Goal: Task Accomplishment & Management: Use online tool/utility

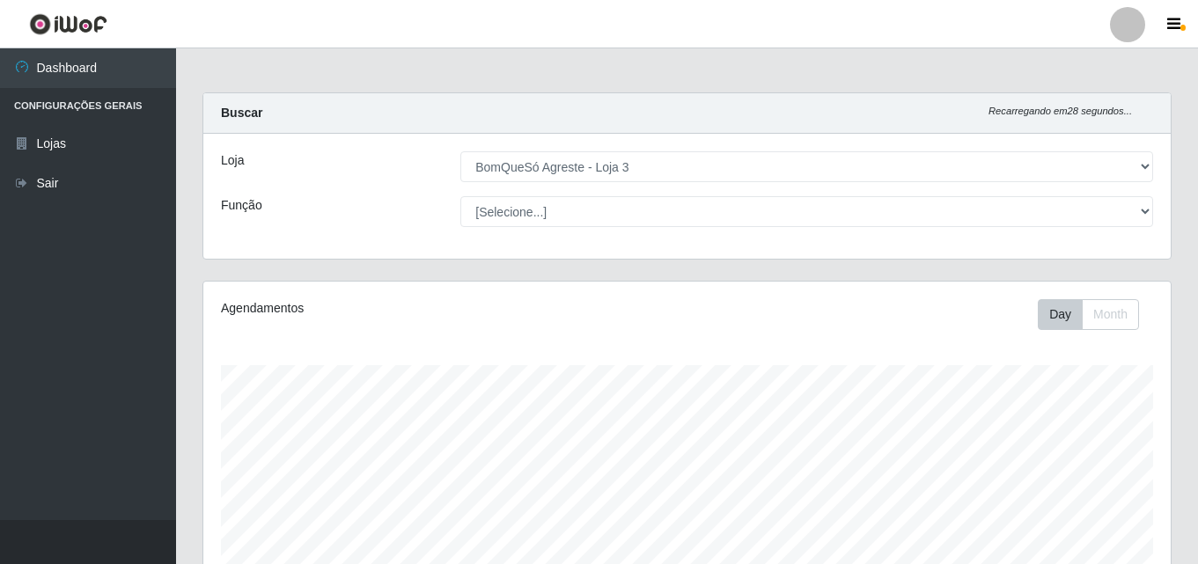
select select "215"
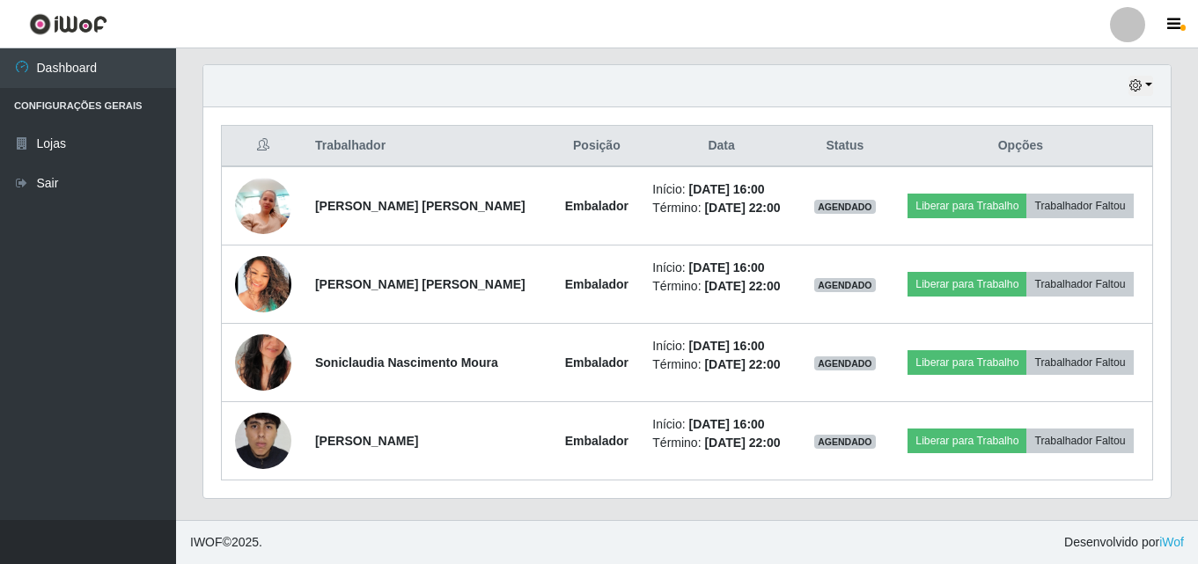
scroll to position [365, 967]
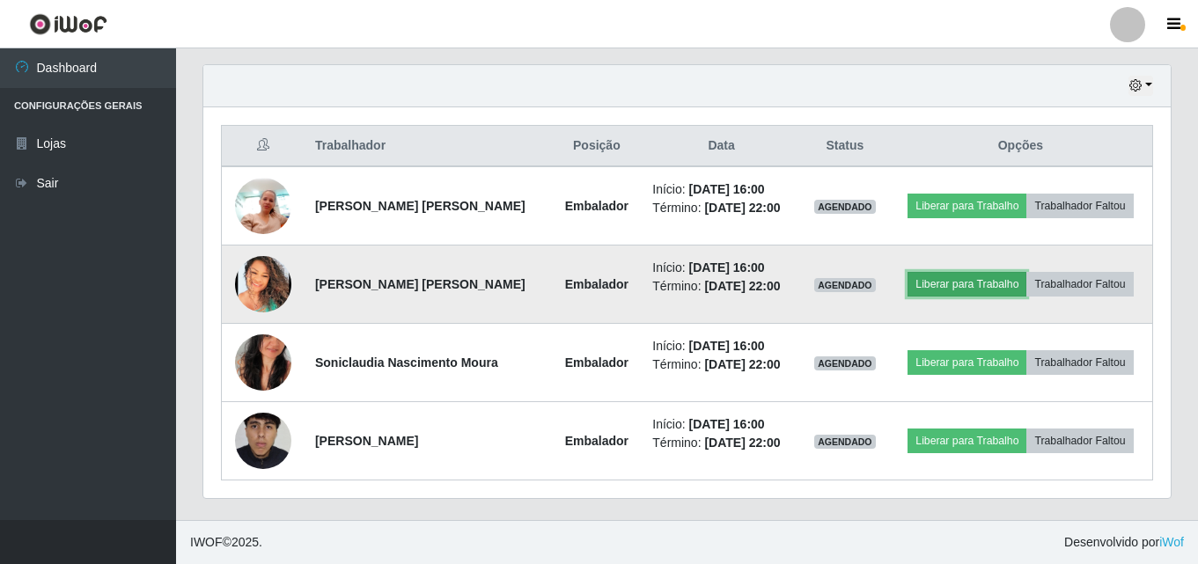
click at [996, 289] on button "Liberar para Trabalho" at bounding box center [966, 284] width 119 height 25
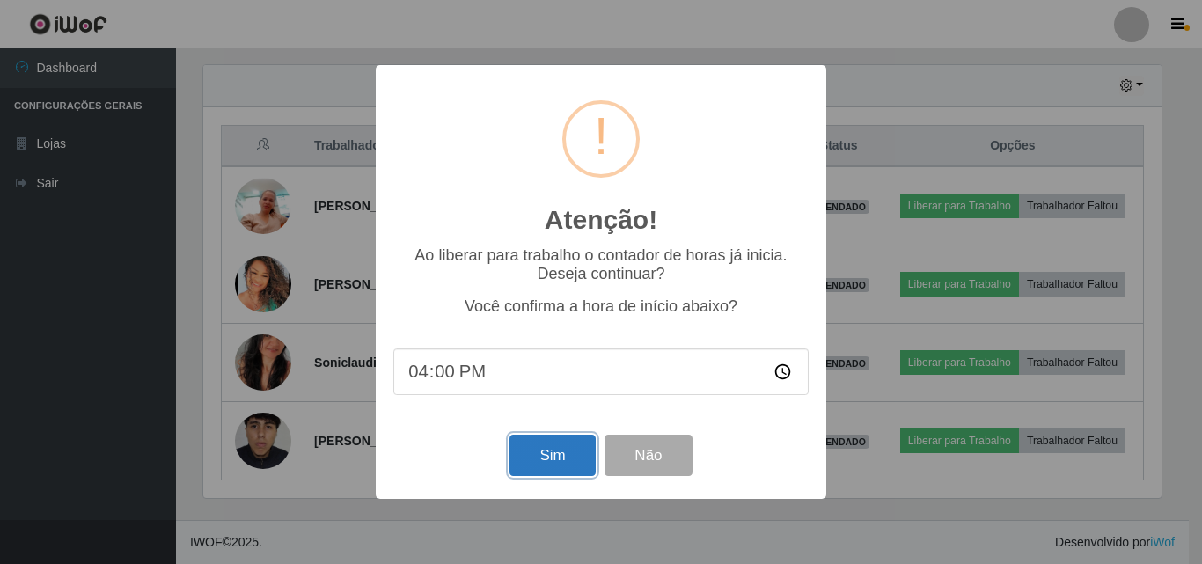
click at [548, 465] on button "Sim" at bounding box center [551, 455] width 85 height 41
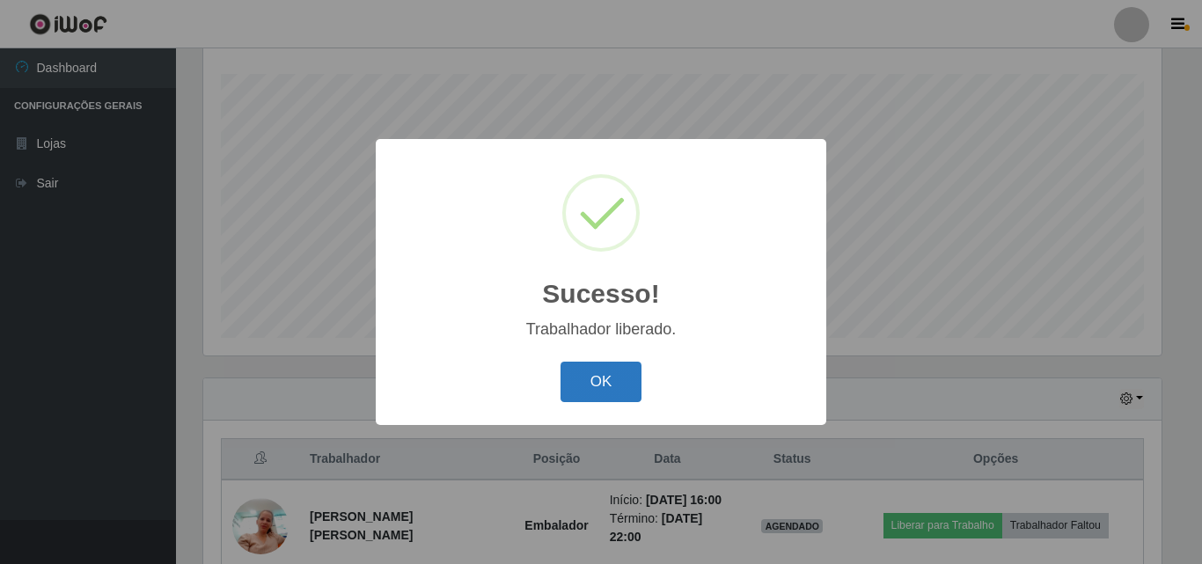
click at [610, 395] on button "OK" at bounding box center [601, 382] width 82 height 41
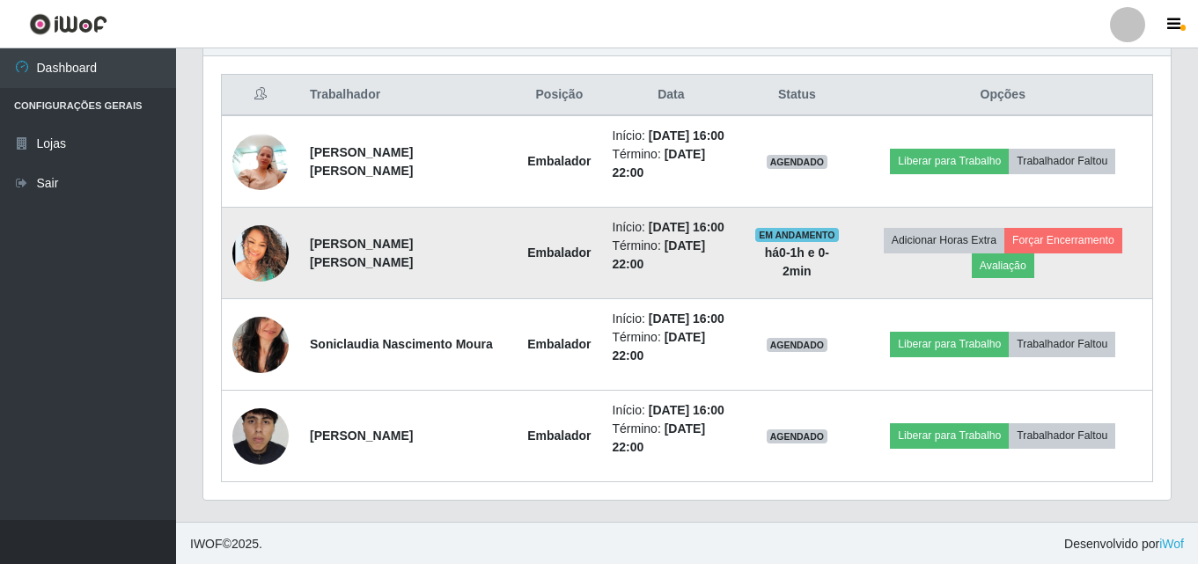
scroll to position [657, 0]
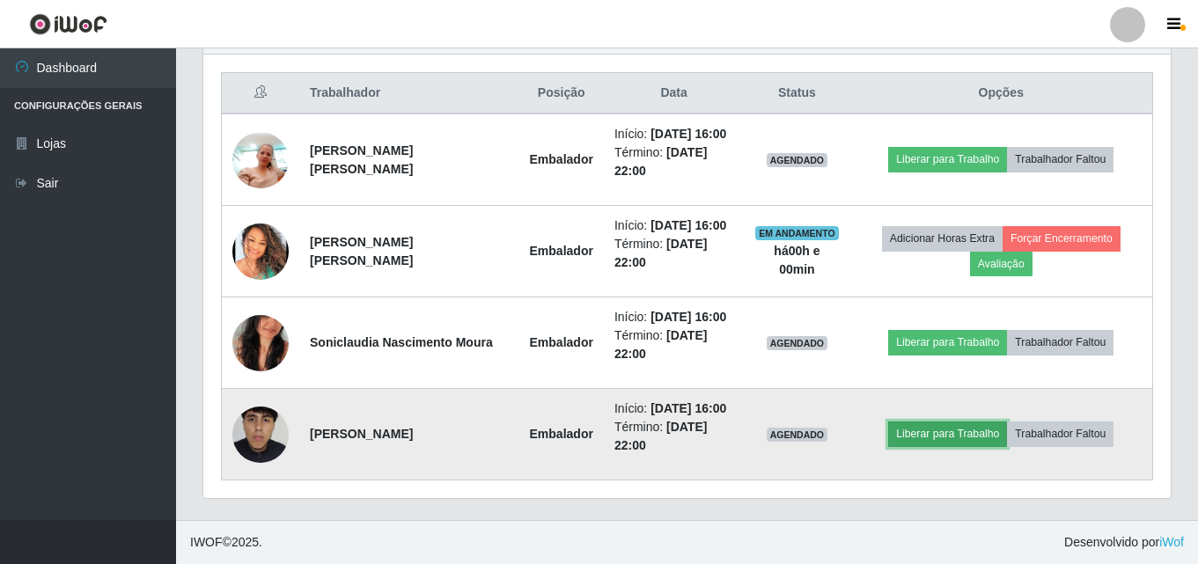
click at [967, 439] on button "Liberar para Trabalho" at bounding box center [947, 433] width 119 height 25
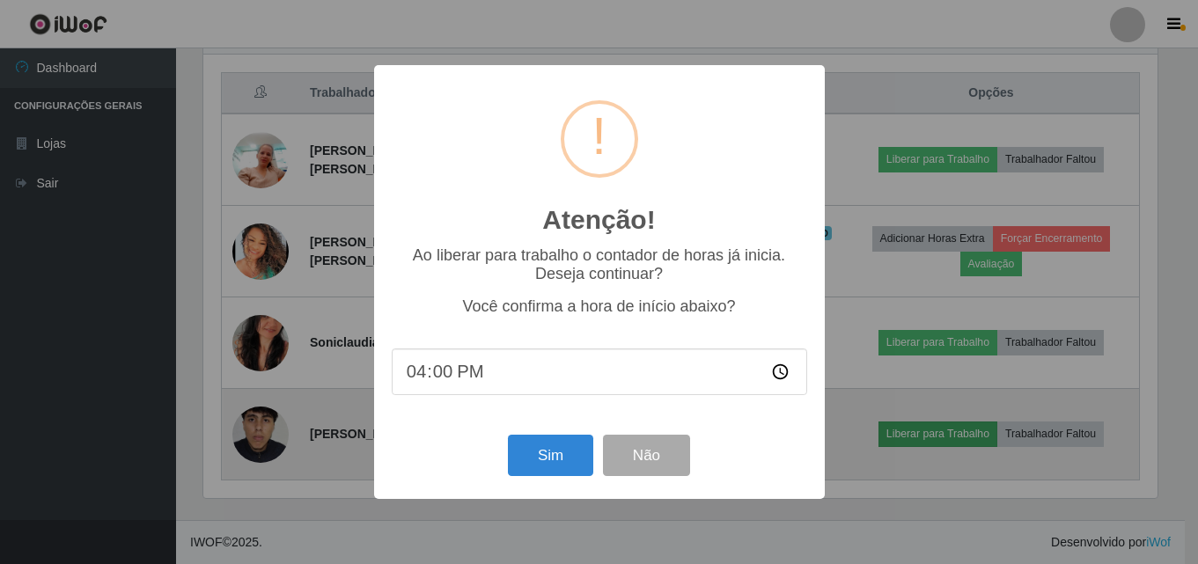
scroll to position [365, 958]
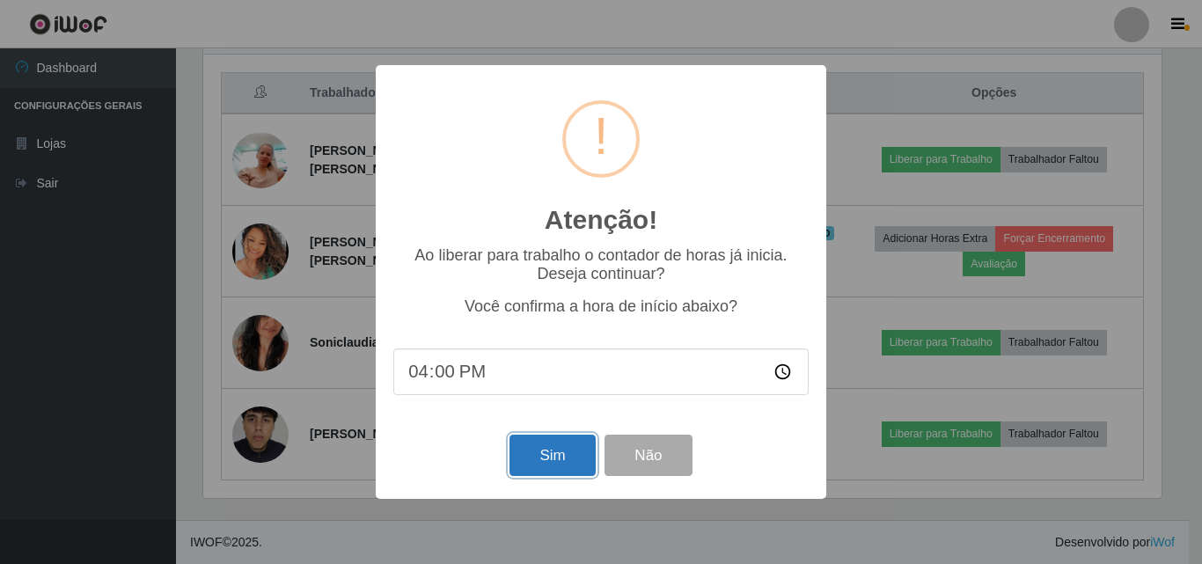
click at [540, 452] on button "Sim" at bounding box center [551, 455] width 85 height 41
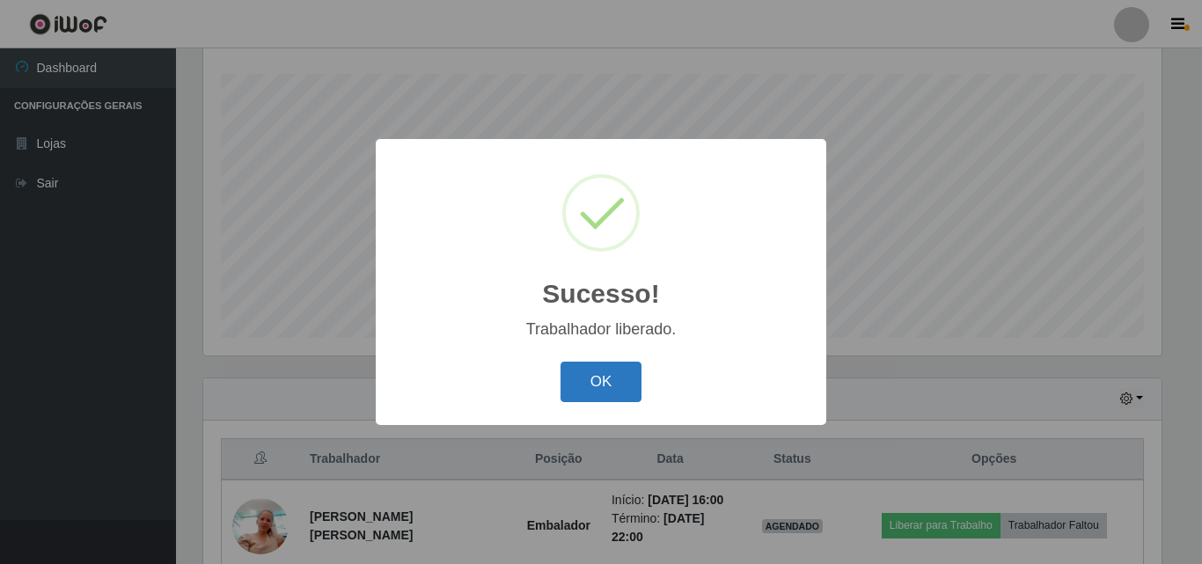
click at [621, 385] on button "OK" at bounding box center [601, 382] width 82 height 41
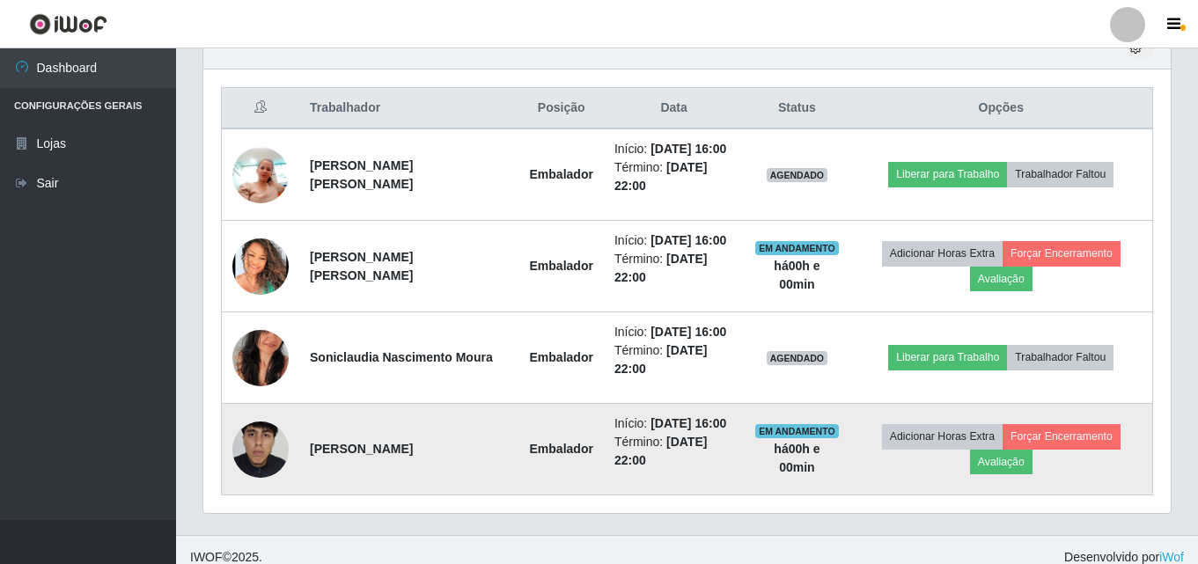
scroll to position [657, 0]
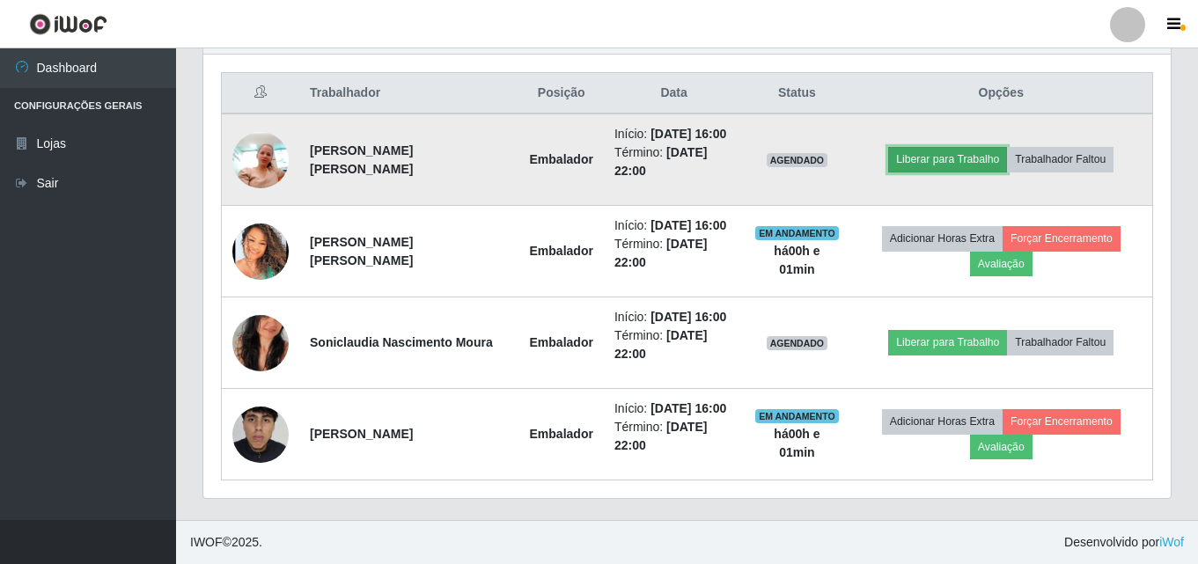
click at [931, 162] on button "Liberar para Trabalho" at bounding box center [947, 159] width 119 height 25
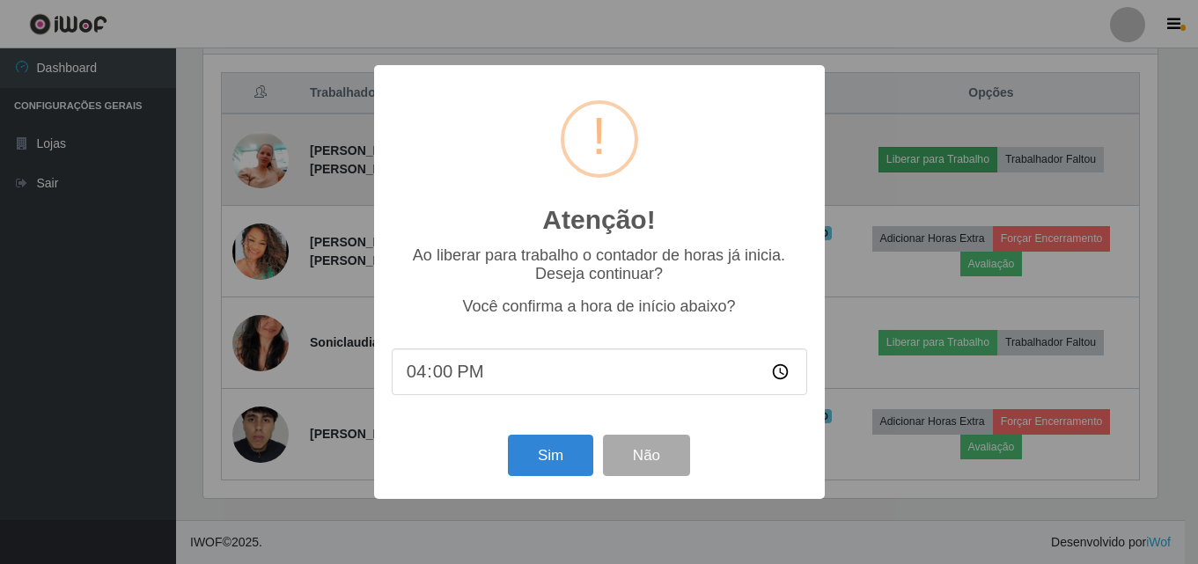
scroll to position [365, 958]
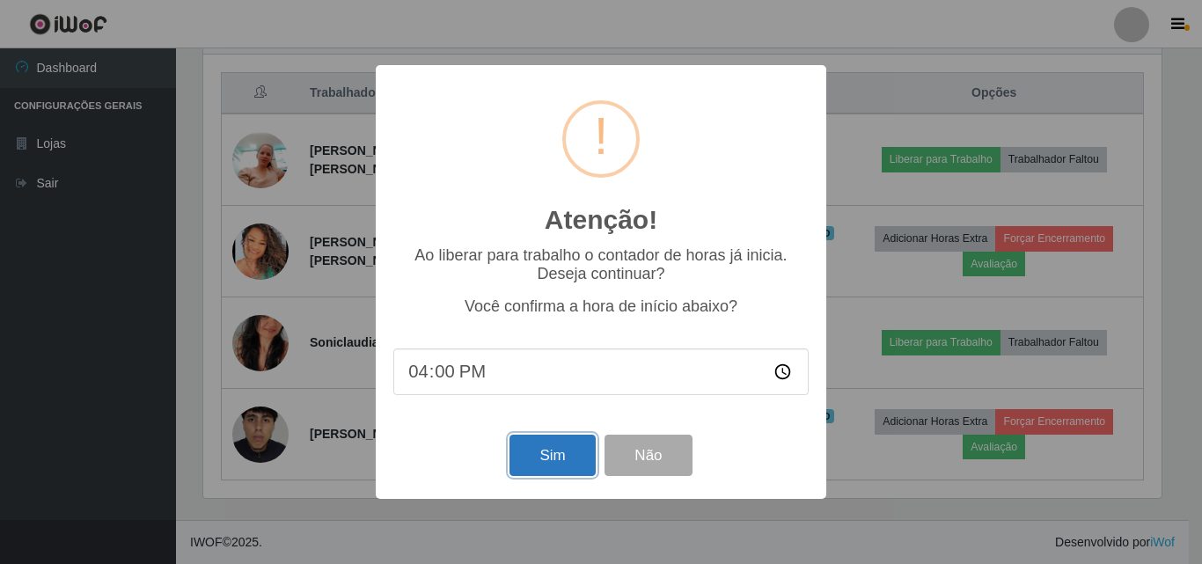
click at [541, 464] on button "Sim" at bounding box center [551, 455] width 85 height 41
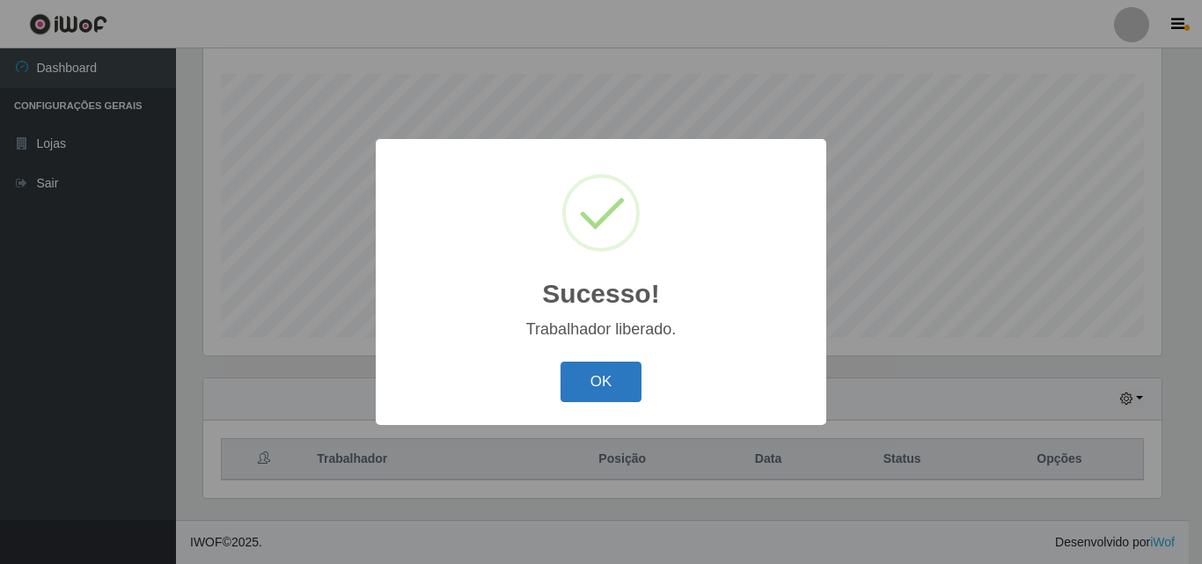
click at [601, 391] on button "OK" at bounding box center [601, 382] width 82 height 41
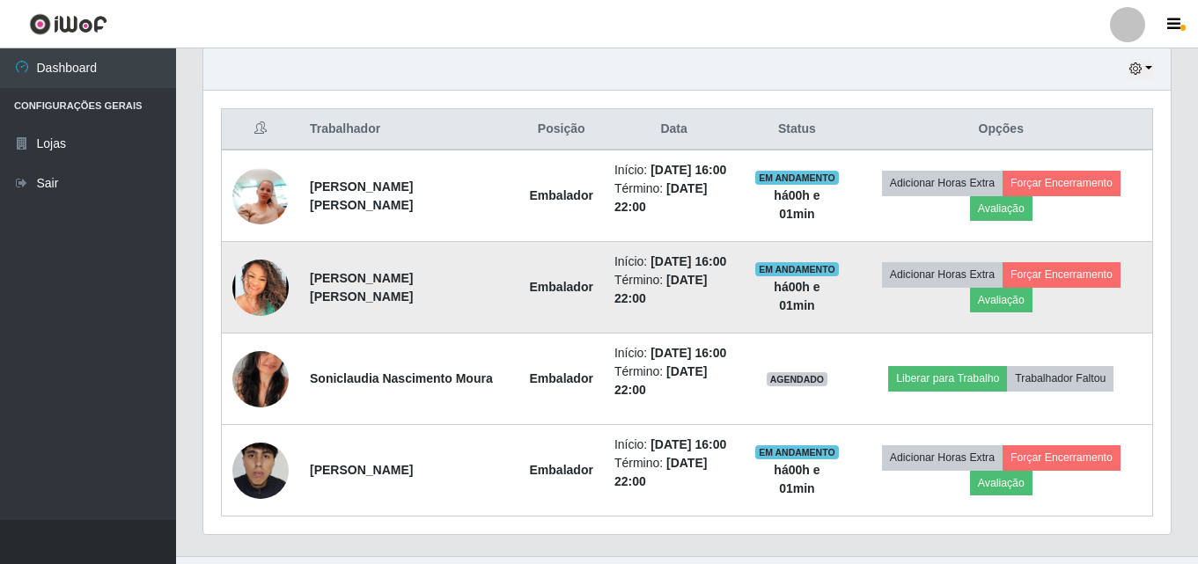
scroll to position [657, 0]
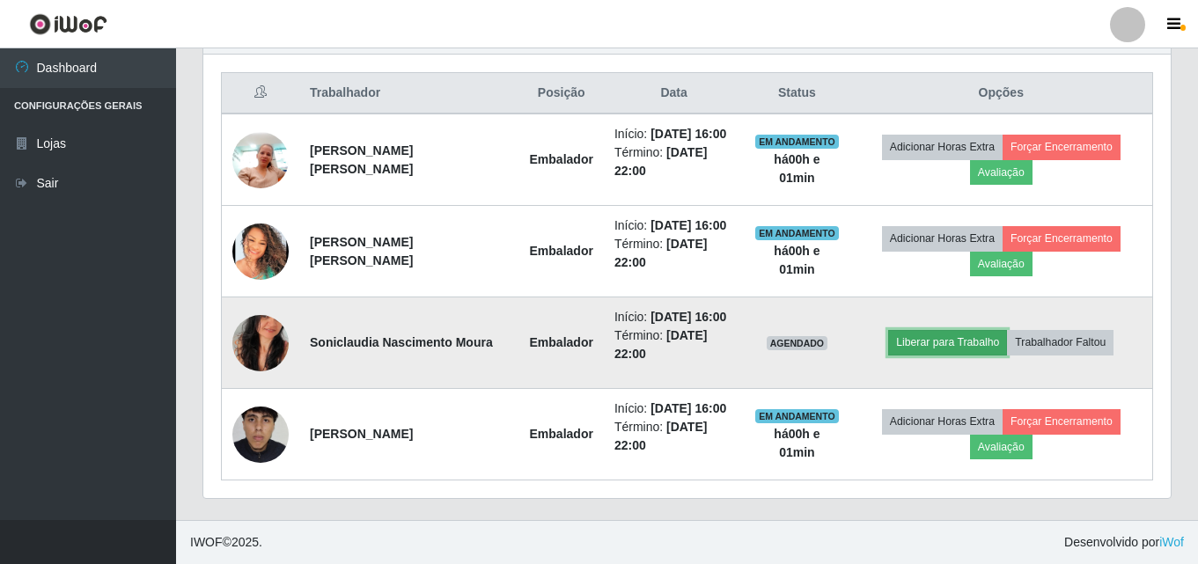
click at [955, 345] on button "Liberar para Trabalho" at bounding box center [947, 342] width 119 height 25
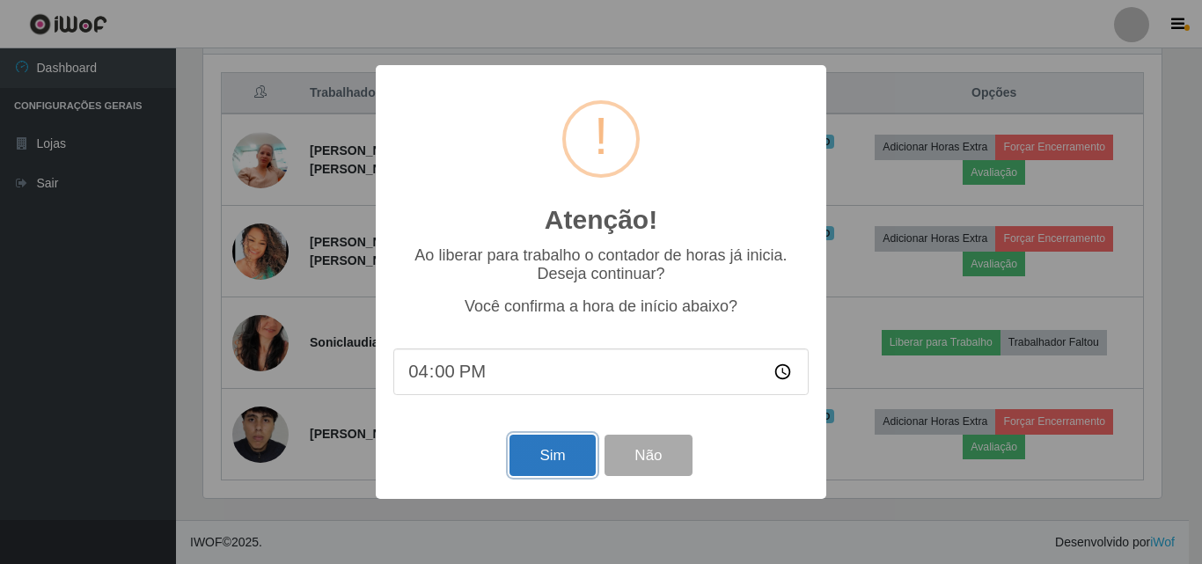
click at [562, 457] on button "Sim" at bounding box center [551, 455] width 85 height 41
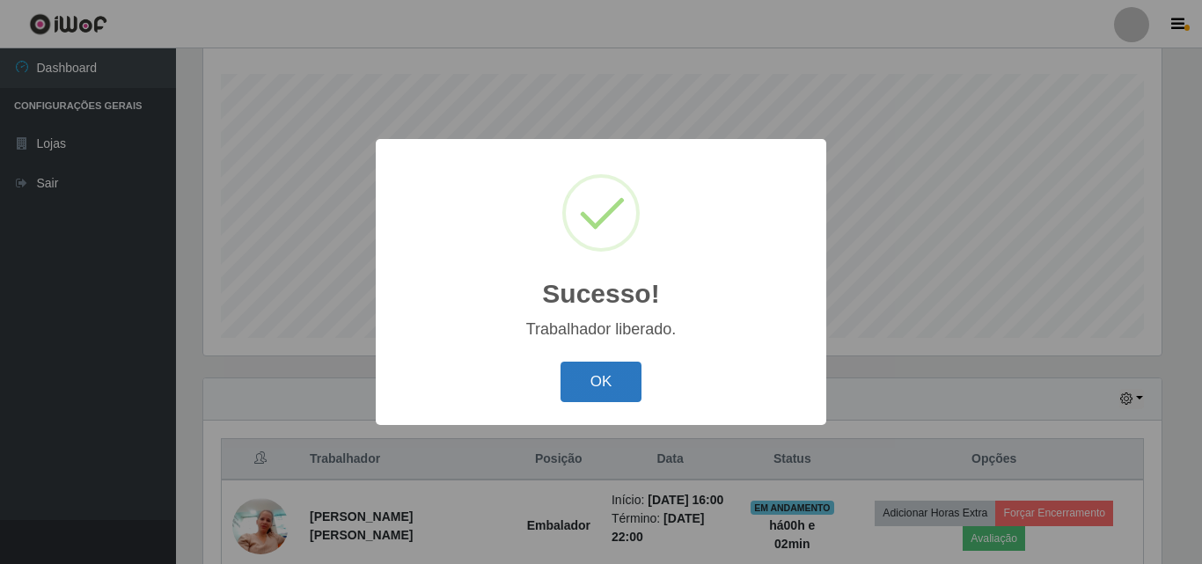
click at [618, 380] on button "OK" at bounding box center [601, 382] width 82 height 41
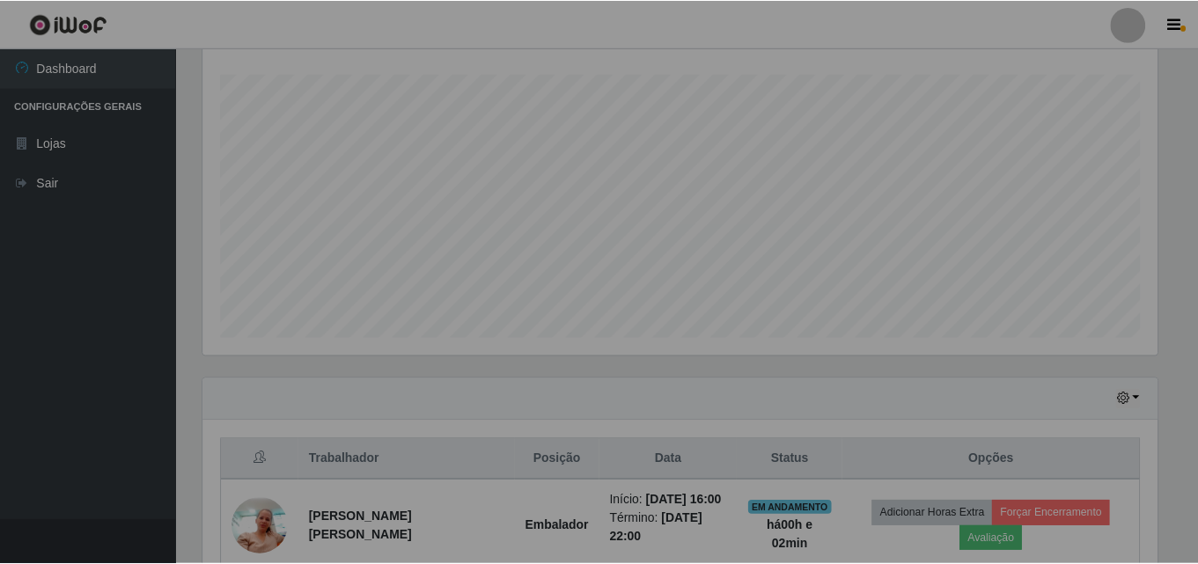
scroll to position [365, 967]
